Goal: Transaction & Acquisition: Purchase product/service

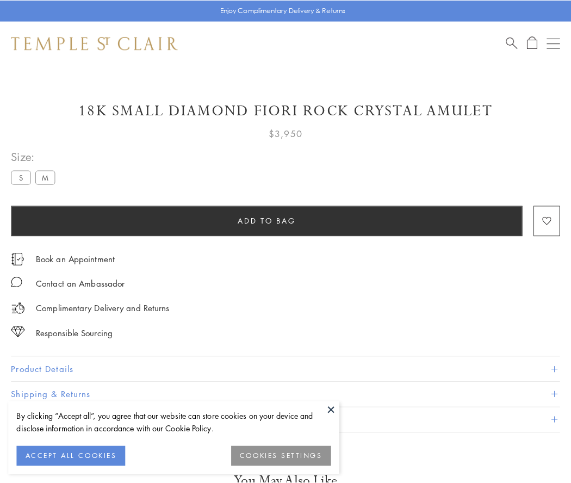
scroll to position [4, 0]
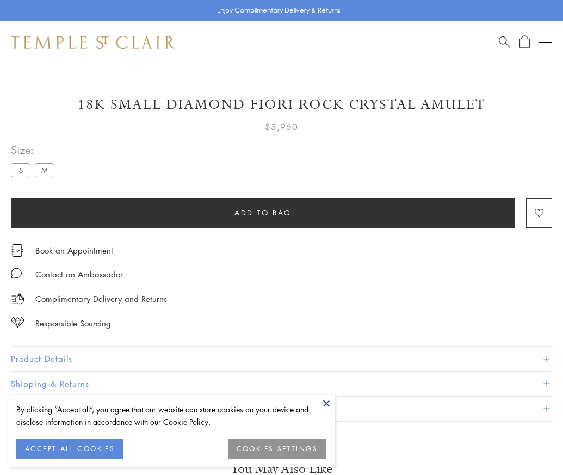
click at [263, 212] on span "Add to bag" at bounding box center [262, 213] width 57 height 12
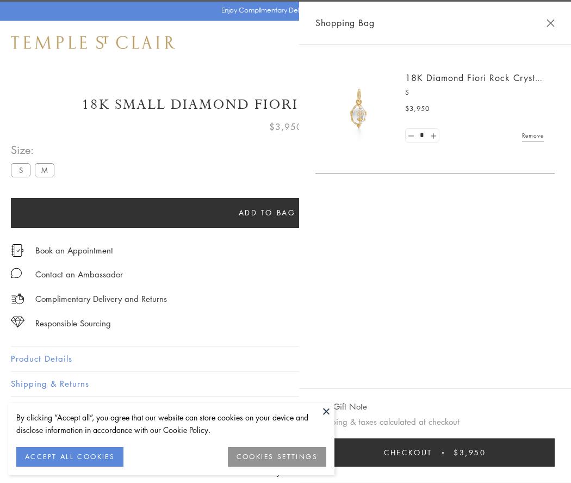
click at [555, 453] on button "Checkout $3,950" at bounding box center [434, 452] width 239 height 28
